Goal: Task Accomplishment & Management: Complete application form

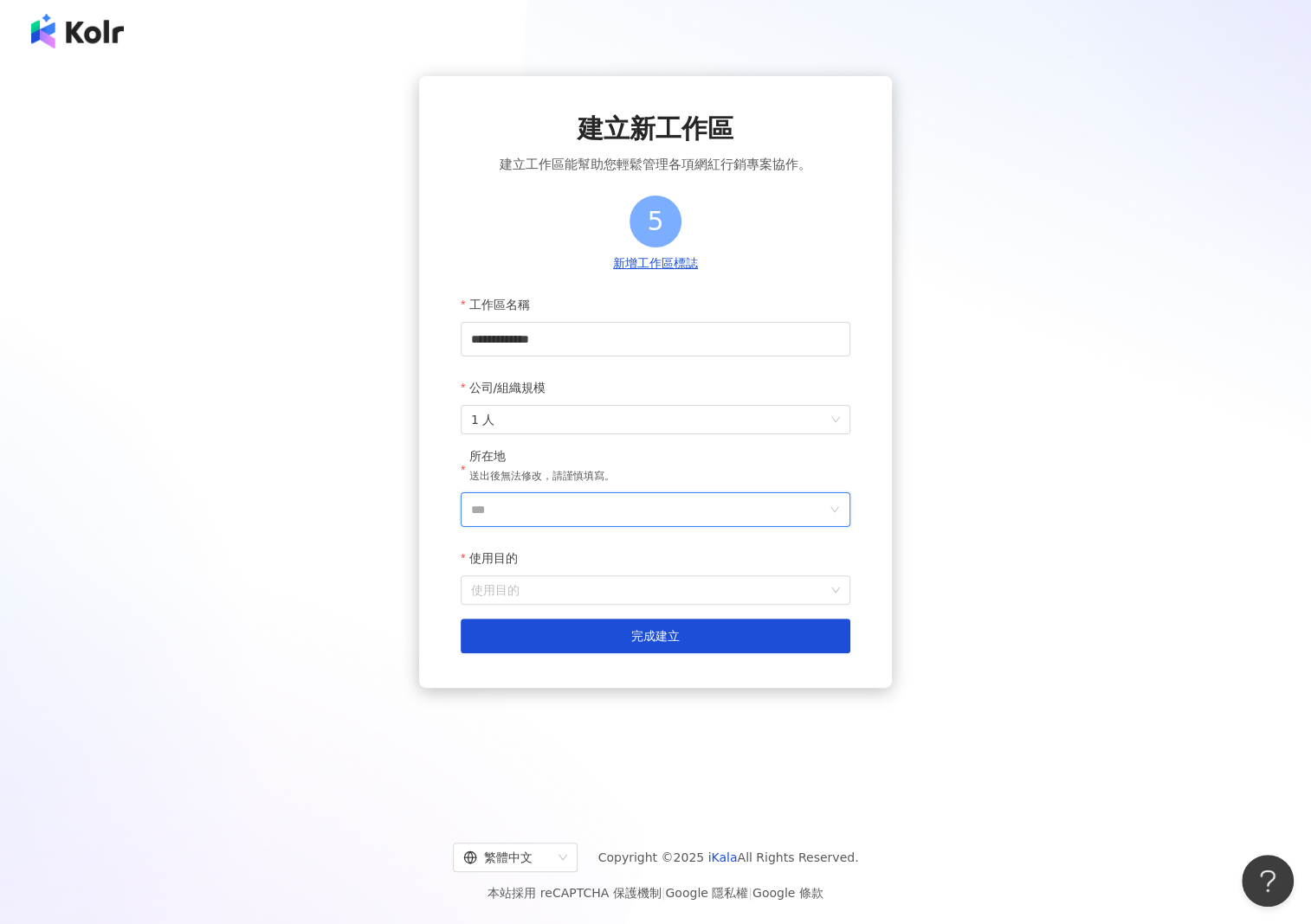
click at [522, 515] on input "***" at bounding box center [648, 510] width 355 height 33
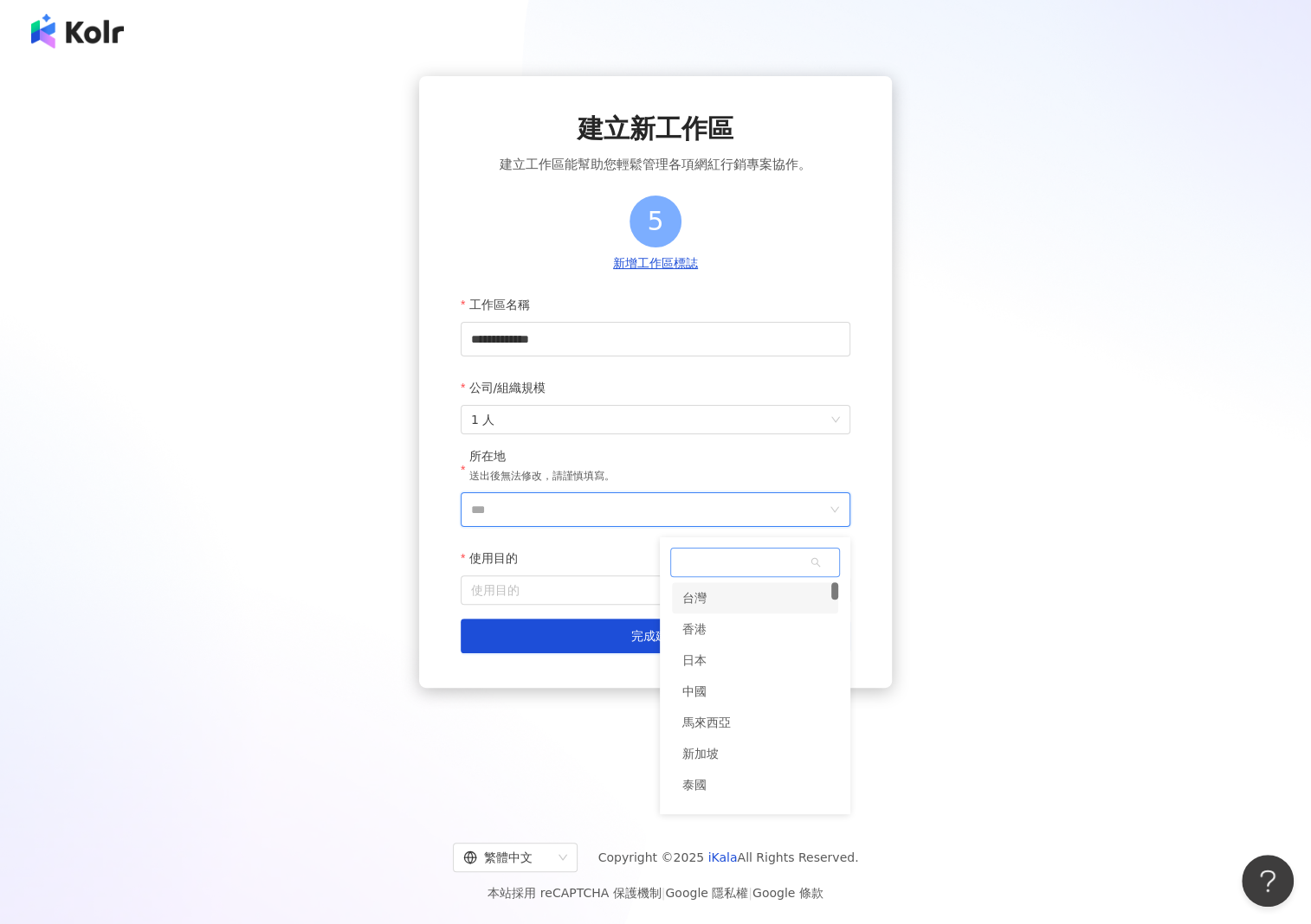
click at [693, 586] on div "台灣" at bounding box center [694, 598] width 24 height 31
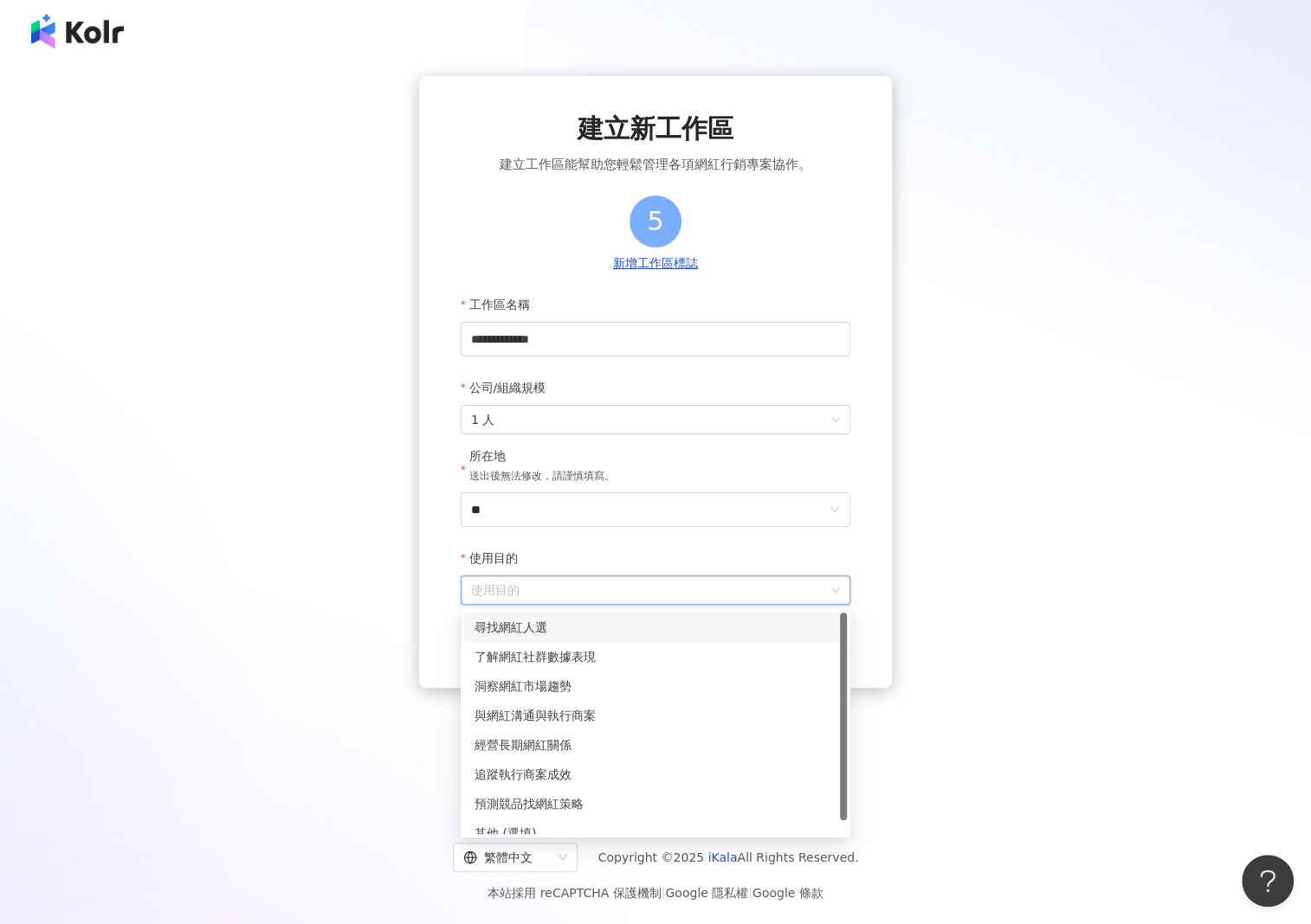
click at [568, 590] on input "使用目的" at bounding box center [655, 590] width 368 height 28
click at [544, 693] on div "洞察網紅市場趨勢" at bounding box center [655, 687] width 362 height 19
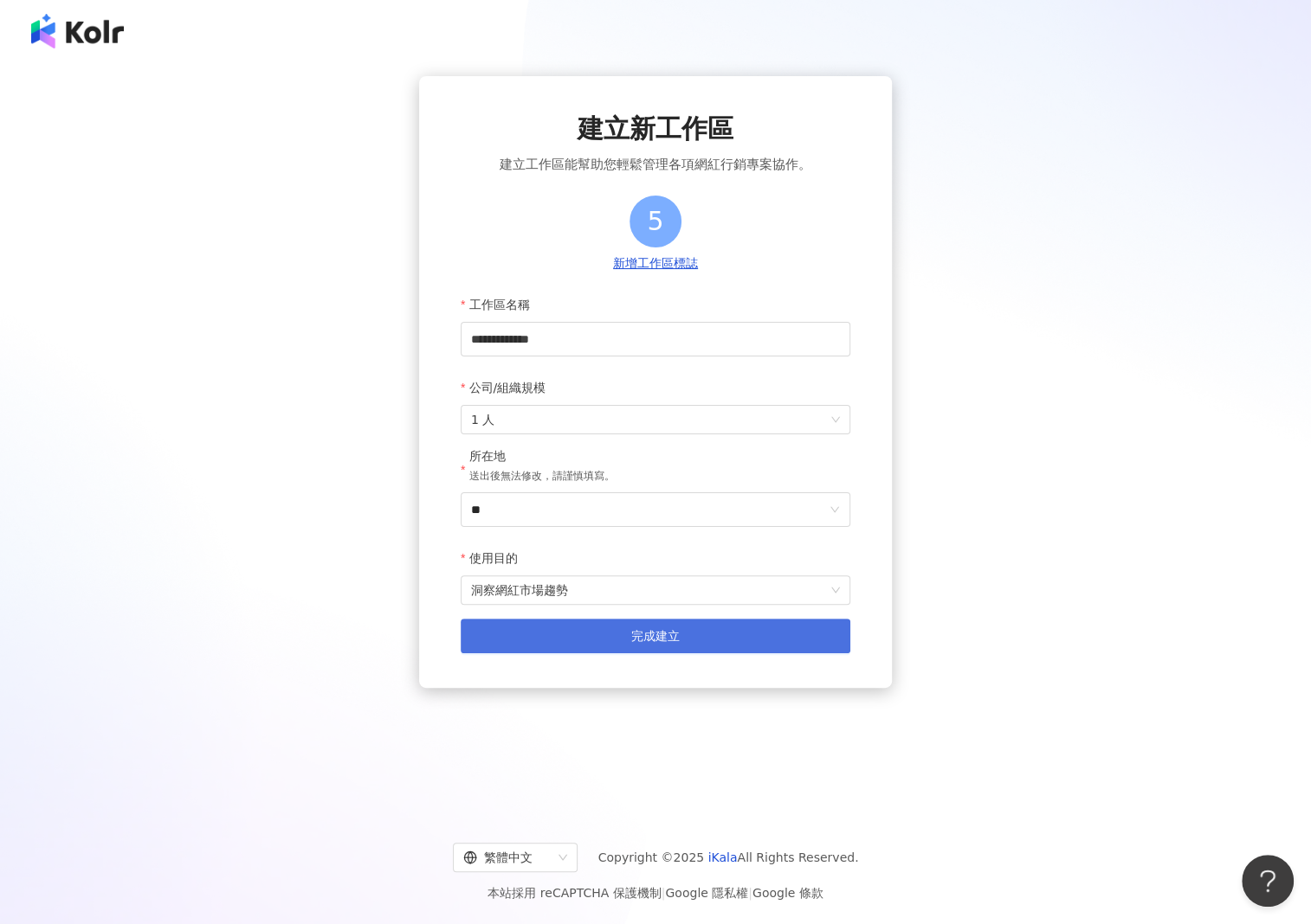
click at [606, 628] on button "完成建立" at bounding box center [655, 636] width 390 height 35
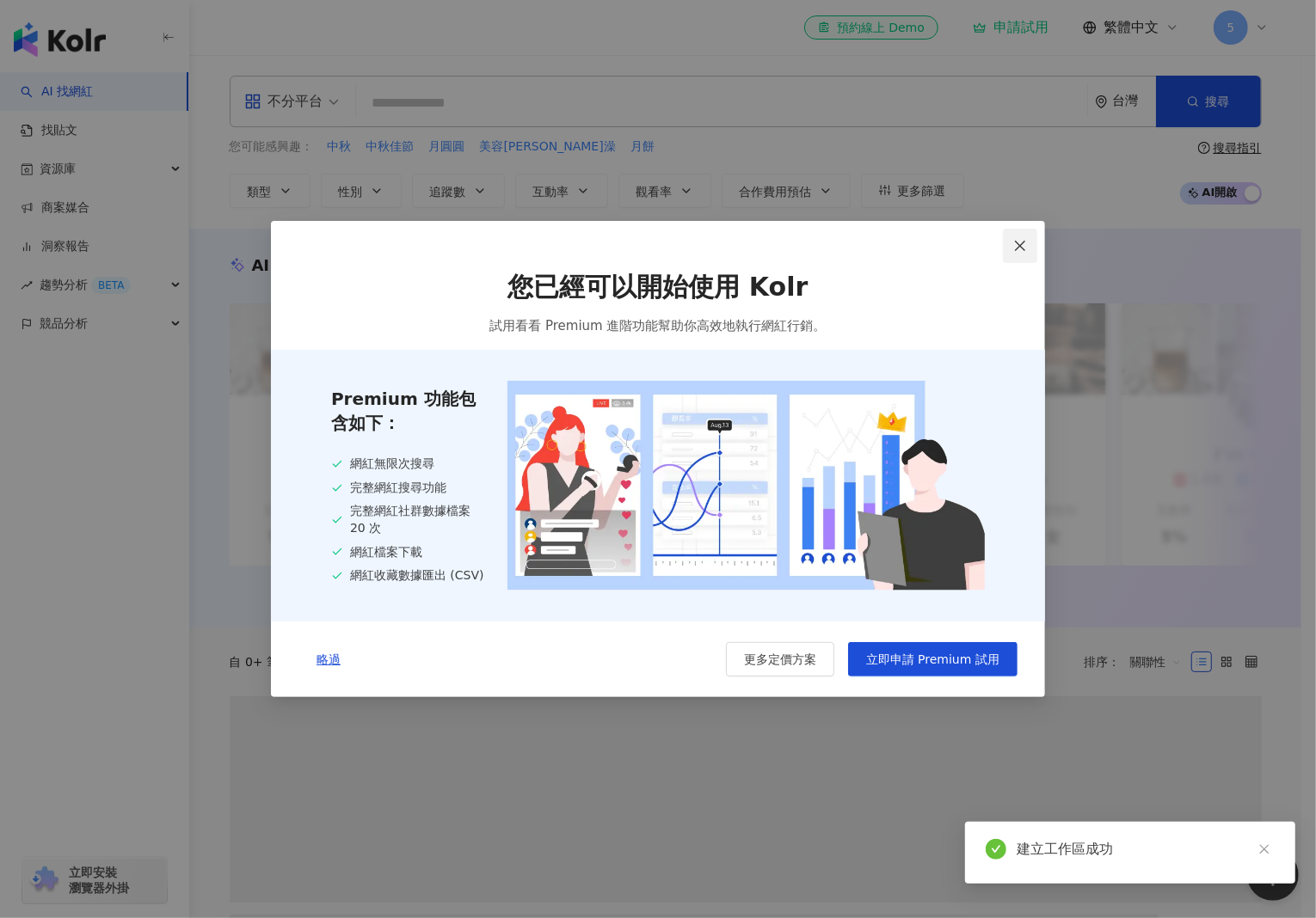
click at [1012, 246] on span "Close" at bounding box center [1021, 246] width 35 height 14
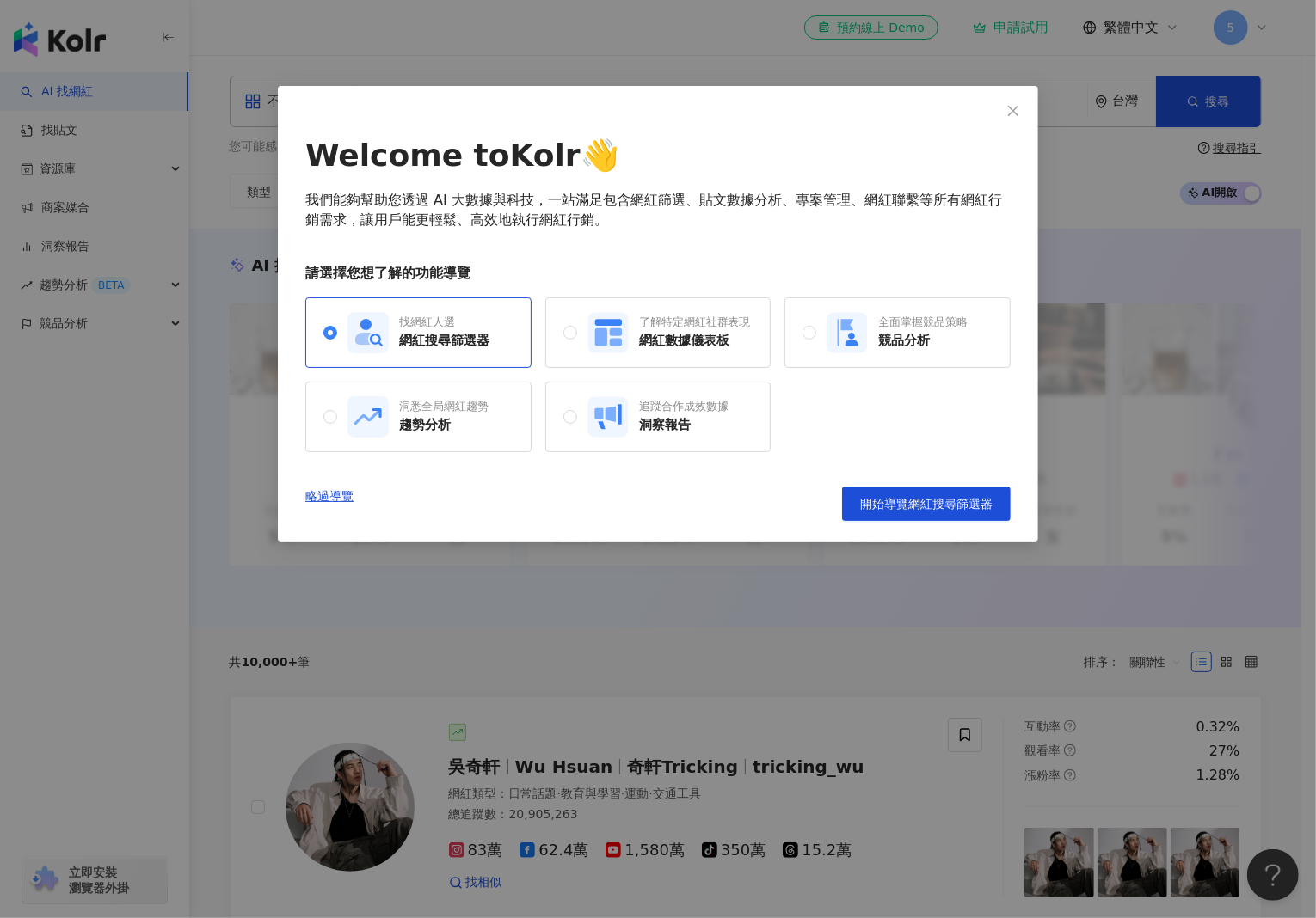
click at [1020, 130] on div "Welcome to Kolr 👋 我們能夠幫助您透過 AI 大數據與科技，一站滿足包含網紅篩選、貼文數據分析、專案管理、網紅聯繫等所有網紅行銷需求，讓用戶能…" at bounding box center [658, 314] width 760 height 456
click at [1017, 118] on button "Close" at bounding box center [1013, 111] width 35 height 35
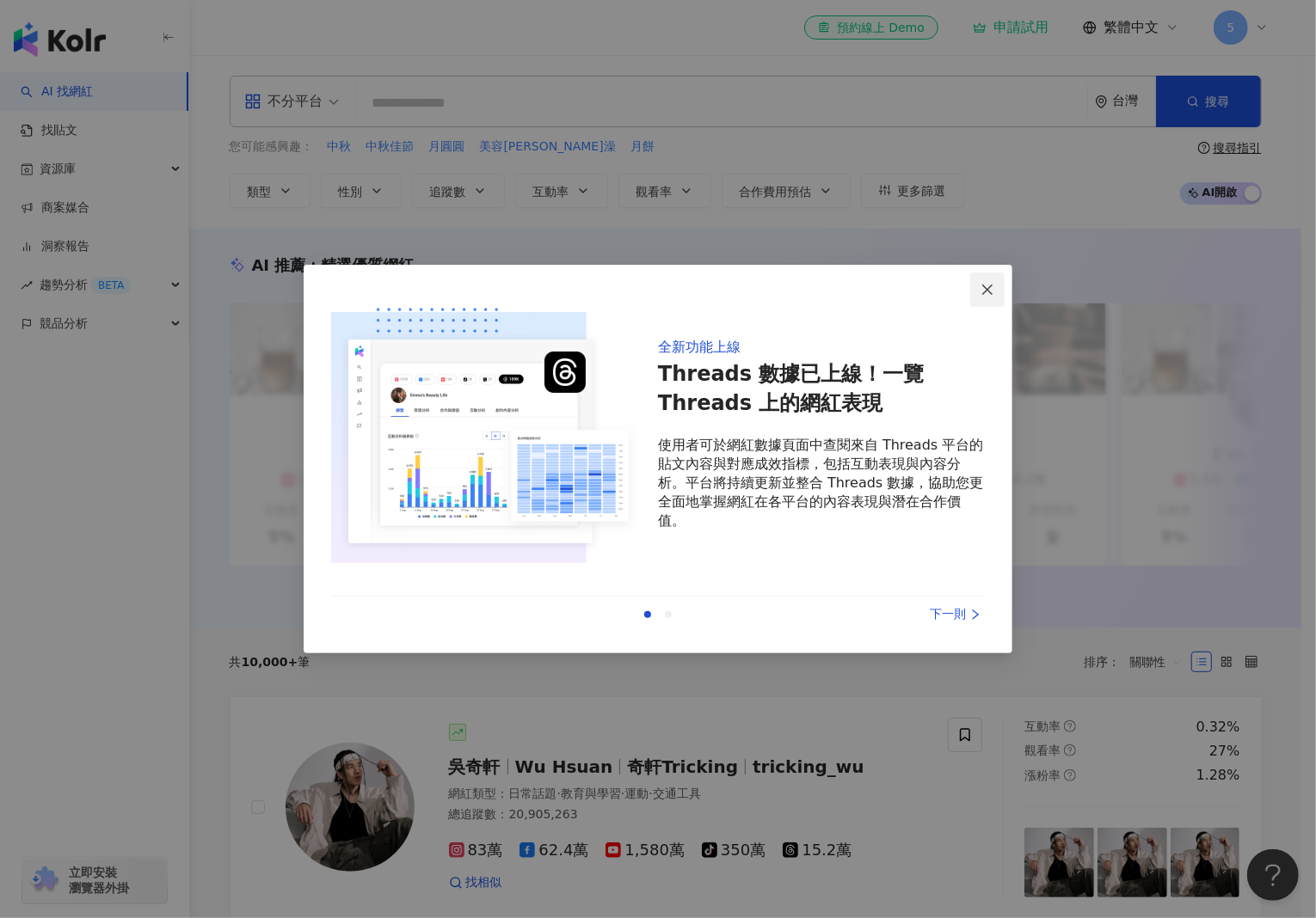
click at [996, 283] on span "Close" at bounding box center [988, 290] width 35 height 14
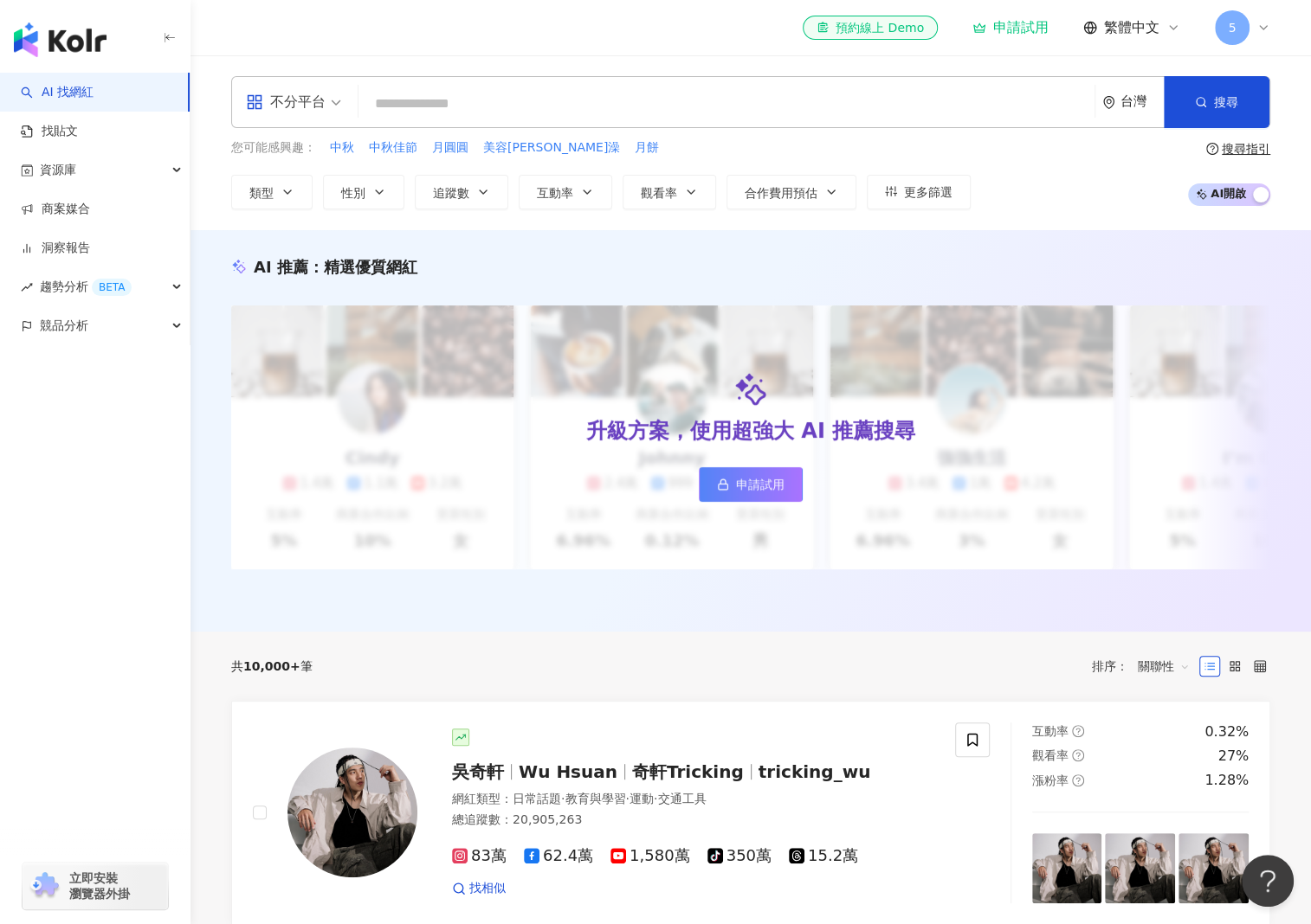
click at [1032, 32] on div "申請試用" at bounding box center [1010, 28] width 76 height 17
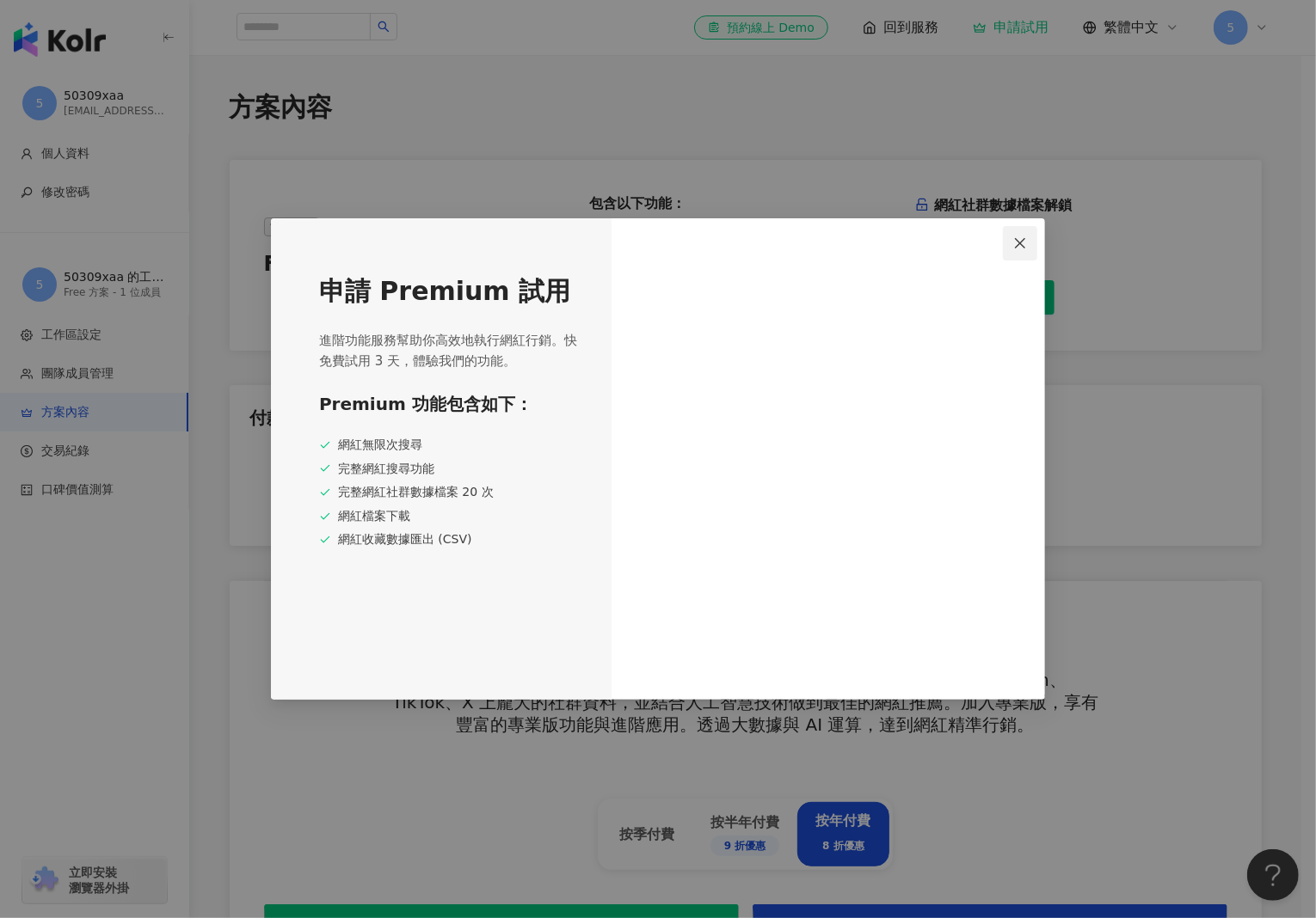
click at [1023, 245] on icon "close" at bounding box center [1020, 243] width 14 height 14
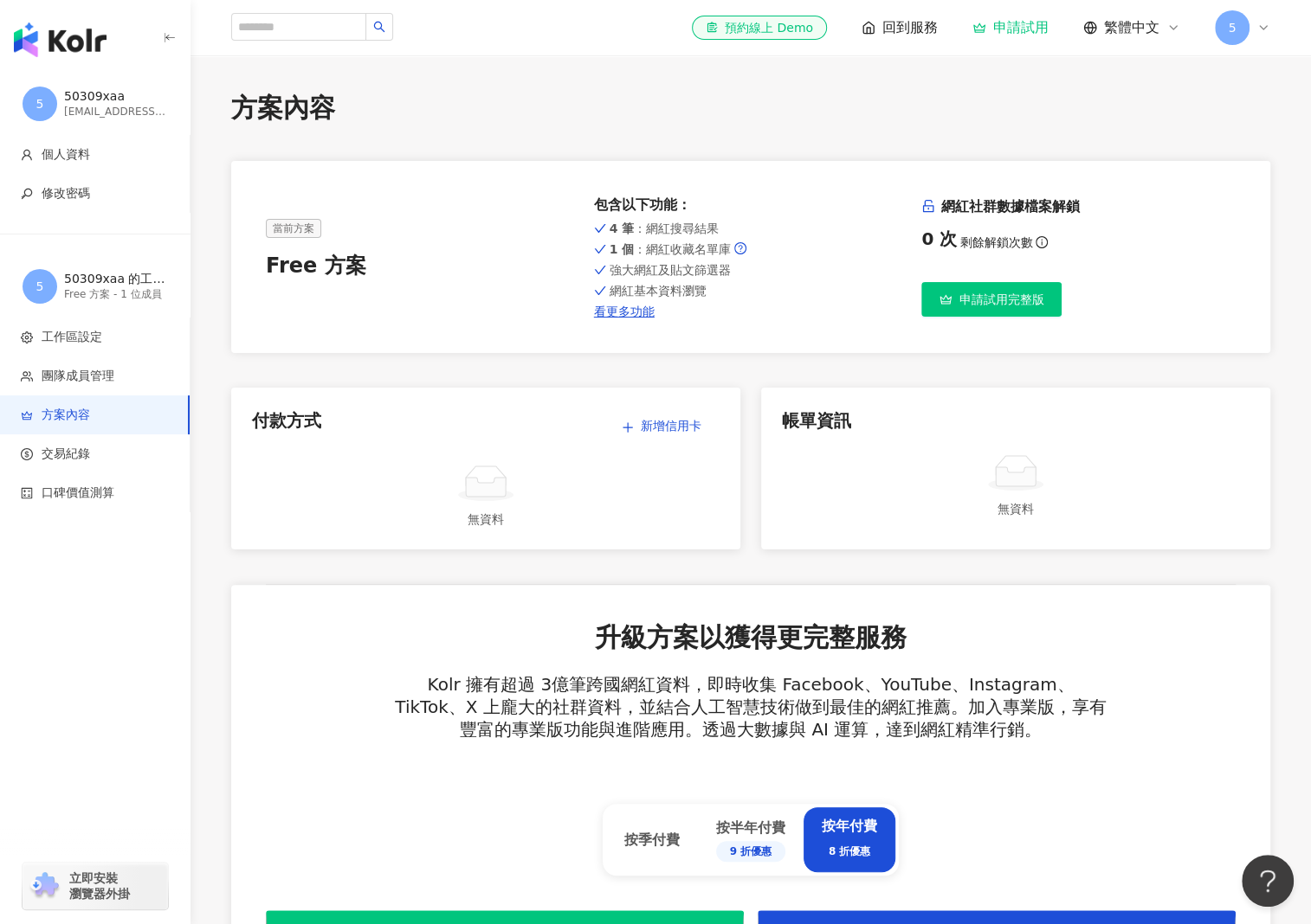
click at [1010, 30] on div "申請試用" at bounding box center [1010, 28] width 76 height 17
